Goal: Task Accomplishment & Management: Complete application form

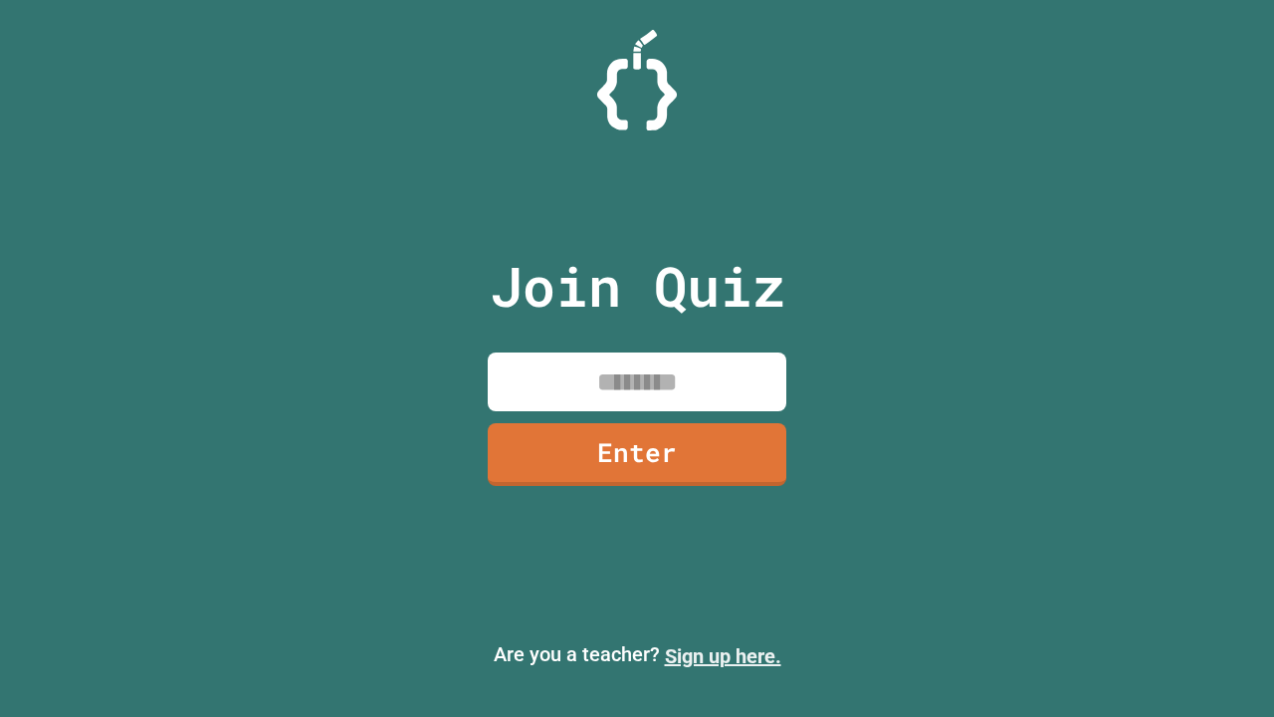
click at [723, 656] on link "Sign up here." at bounding box center [723, 656] width 116 height 24
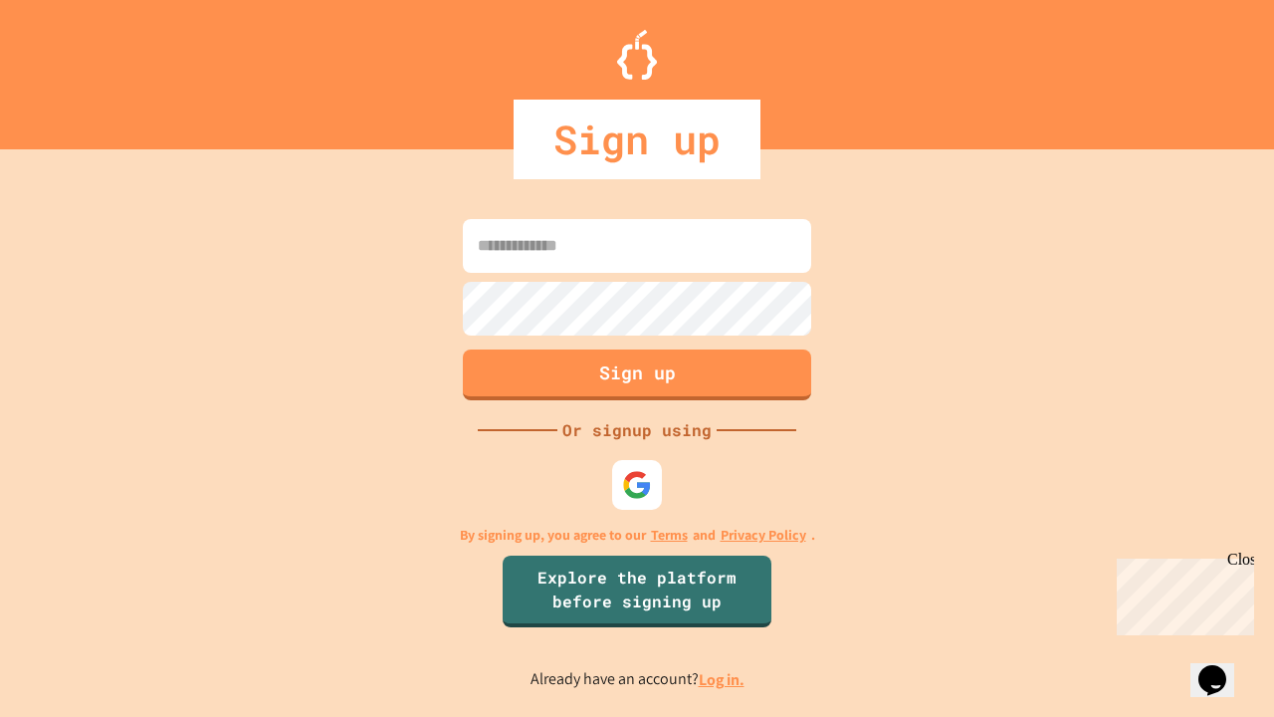
click at [723, 679] on link "Log in." at bounding box center [722, 679] width 46 height 21
